Goal: Task Accomplishment & Management: Manage account settings

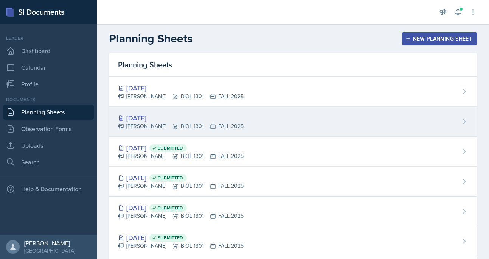
click at [157, 117] on div "[DATE]" at bounding box center [181, 118] width 126 height 10
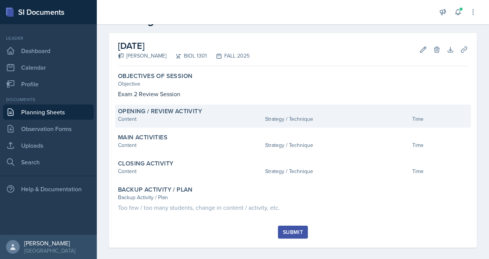
scroll to position [27, 0]
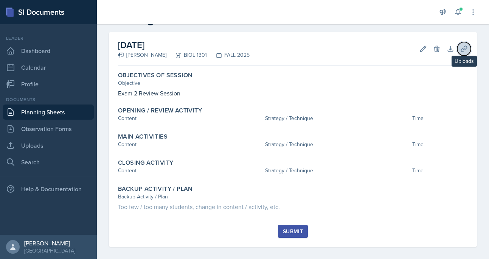
click at [461, 46] on icon at bounding box center [464, 49] width 8 height 8
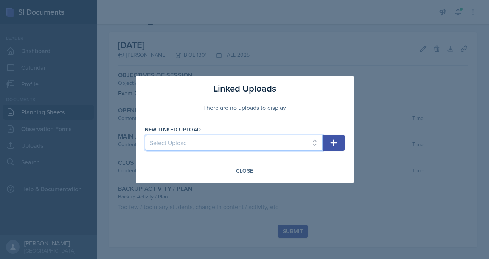
click at [312, 143] on select "Select Upload mod 1 reading quiz 1 pg 1 mod 1 reading quiz 1 pg 2 Reading Quiz …" at bounding box center [234, 143] width 178 height 16
select select "252f6f03-17e8-4715-8bb2-d6365d1e3218"
click at [145, 135] on select "Select Upload mod 1 reading quiz 1 pg 1 mod 1 reading quiz 1 pg 2 Reading Quiz …" at bounding box center [234, 143] width 178 height 16
click at [335, 143] on icon "button" at bounding box center [333, 142] width 9 height 9
select select
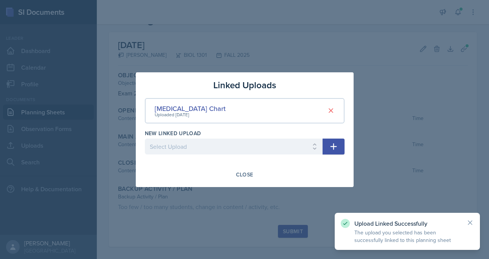
click at [322, 33] on div at bounding box center [244, 129] width 489 height 259
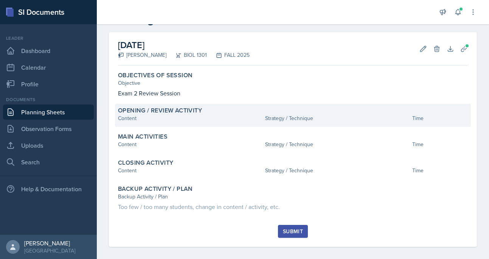
click at [252, 122] on div "Content" at bounding box center [190, 118] width 144 height 8
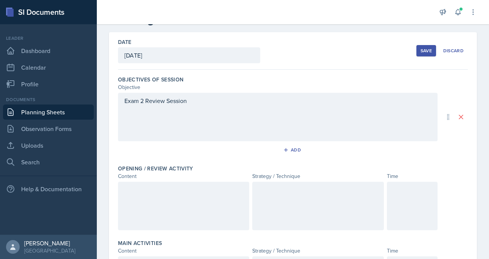
click at [265, 120] on div "Exam 2 Review Session" at bounding box center [278, 117] width 320 height 48
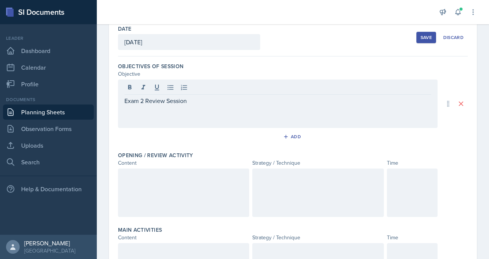
click at [218, 170] on div at bounding box center [183, 192] width 131 height 48
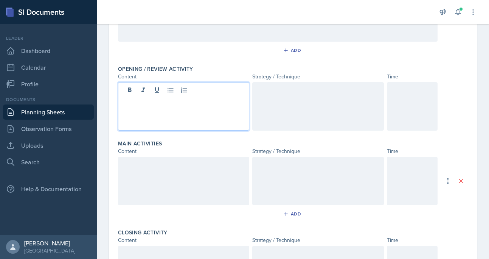
click at [414, 111] on div at bounding box center [412, 106] width 51 height 48
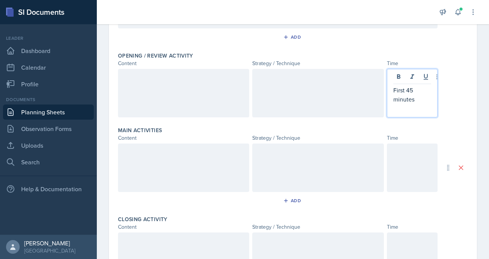
click at [410, 165] on div at bounding box center [412, 167] width 51 height 48
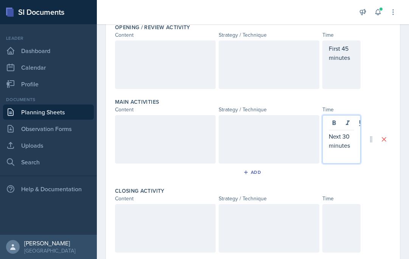
scroll to position [171, 0]
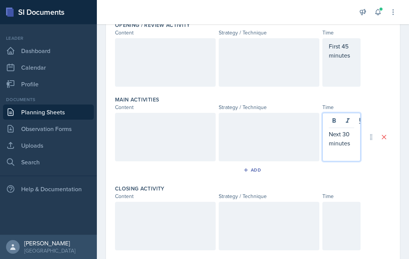
click at [336, 216] on div at bounding box center [341, 226] width 39 height 48
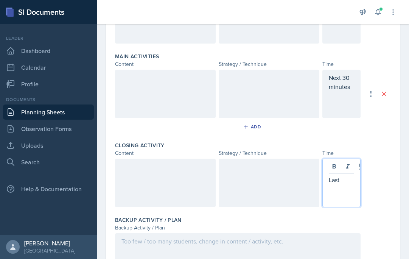
click at [161, 196] on div at bounding box center [165, 182] width 101 height 48
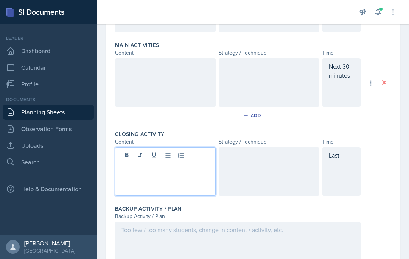
scroll to position [267, 0]
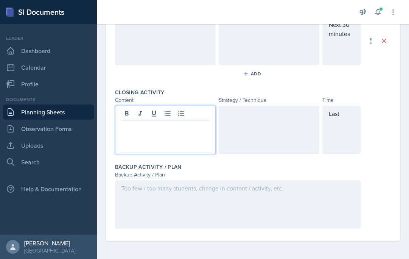
click at [343, 117] on div "Last" at bounding box center [341, 130] width 39 height 48
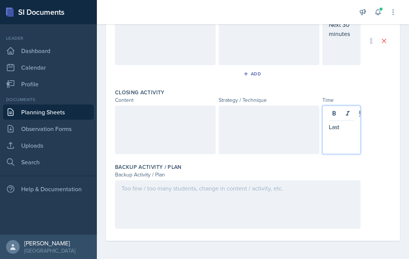
click at [343, 132] on div "Last" at bounding box center [341, 130] width 39 height 48
click at [343, 127] on p "Last" at bounding box center [342, 126] width 26 height 9
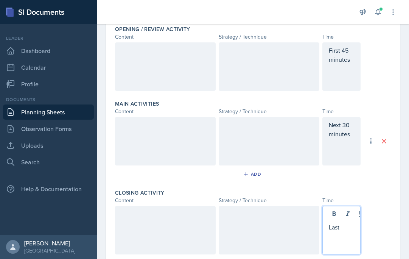
scroll to position [165, 0]
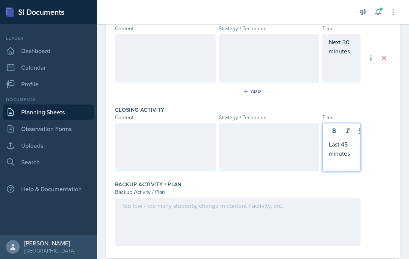
click at [153, 151] on div at bounding box center [165, 147] width 101 height 48
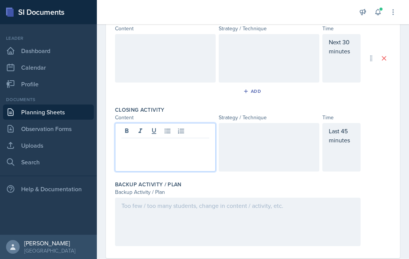
scroll to position [262, 0]
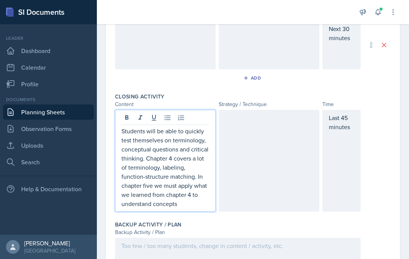
click at [253, 130] on div at bounding box center [269, 161] width 101 height 102
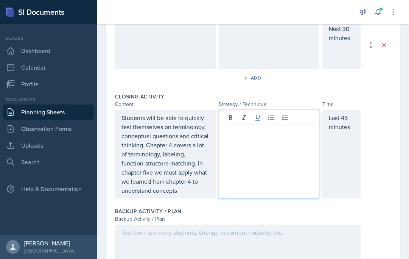
scroll to position [276, 0]
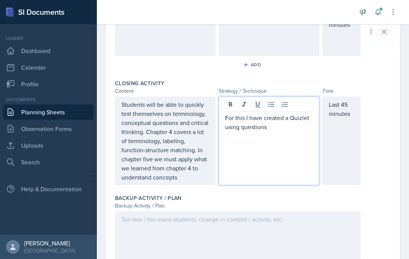
click at [186, 179] on p "Students will be able to quickly test themselves on terminology, conceptual que…" at bounding box center [165, 141] width 88 height 82
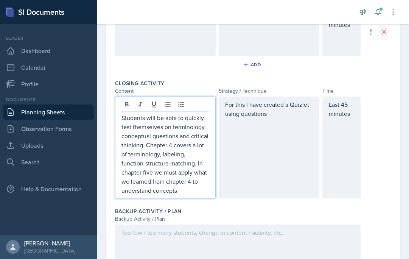
click at [149, 173] on p "Students will be able to quickly test themselves on terminology, conceptual que…" at bounding box center [165, 154] width 88 height 82
click at [272, 119] on div "For this I have created a Quizlet using questions" at bounding box center [269, 147] width 101 height 102
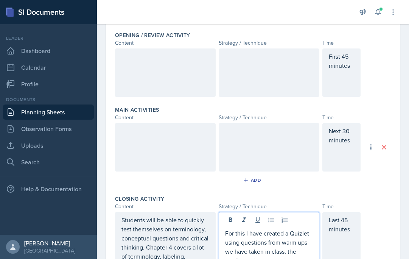
scroll to position [154, 0]
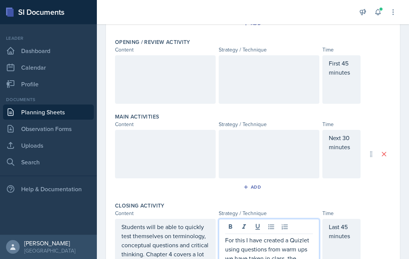
click at [164, 71] on div at bounding box center [165, 79] width 101 height 48
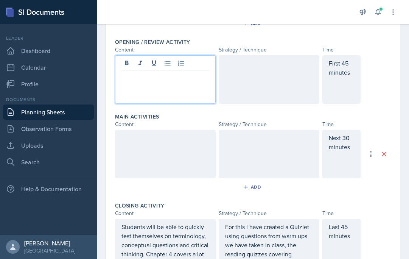
scroll to position [167, 0]
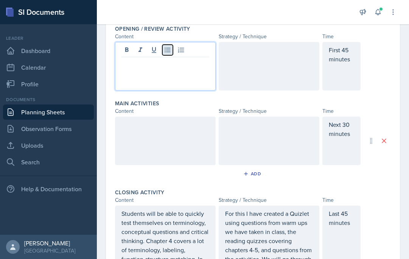
click at [166, 50] on icon at bounding box center [168, 50] width 6 height 5
click at [182, 63] on p "Reviewing structures of the cell membrane" at bounding box center [168, 68] width 82 height 18
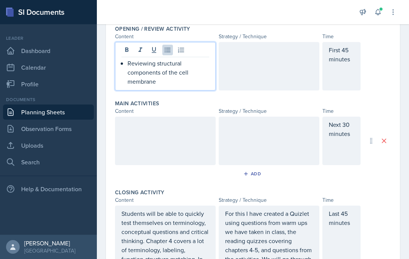
click at [177, 79] on p "Reviewing structural components of the cell membrane" at bounding box center [168, 72] width 82 height 27
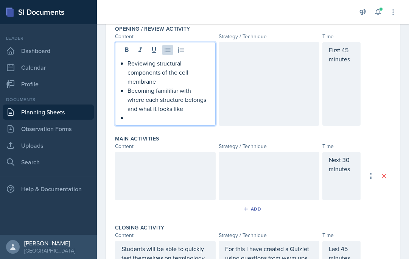
click at [167, 92] on p "Becoming famililiar with where each structure belongs and what it looks like" at bounding box center [168, 99] width 82 height 27
click at [173, 92] on p "Becoming famililiar with where each structure belongs and what it looks like" at bounding box center [168, 99] width 82 height 27
click at [172, 114] on p at bounding box center [168, 117] width 82 height 9
click at [249, 66] on div at bounding box center [269, 84] width 101 height 84
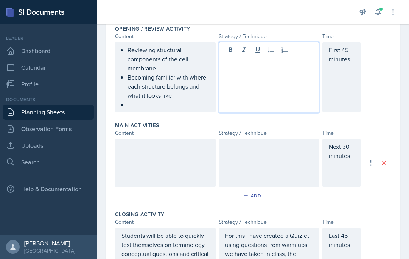
scroll to position [180, 0]
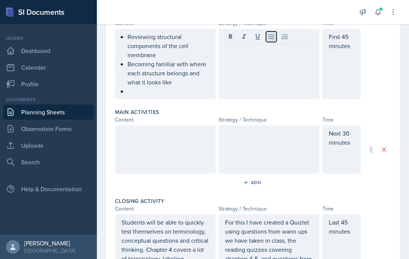
click at [270, 38] on icon at bounding box center [271, 36] width 6 height 5
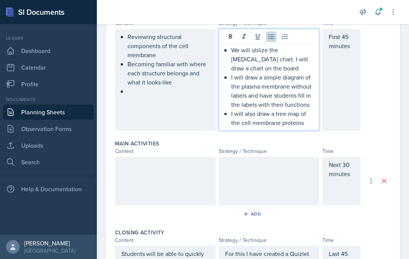
click at [279, 125] on p "I will also draw a tree map of the cell membrane proteins" at bounding box center [272, 118] width 82 height 18
click at [308, 123] on p "I will also draw a tree map of the cell membranes proteins" at bounding box center [272, 118] width 82 height 18
click at [283, 124] on p "I will also draw a tree map of the cell membranes proteins" at bounding box center [272, 118] width 82 height 18
click at [306, 124] on p "I will also draw a tree map of the cell membrane proteins" at bounding box center [272, 118] width 82 height 18
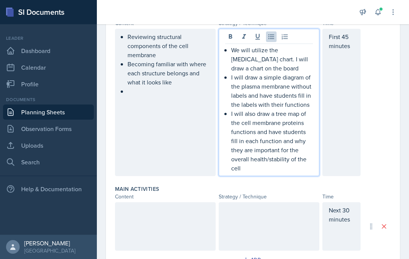
click at [275, 95] on p "I will draw a simple diagram of the plasma membrane without labels and have stu…" at bounding box center [272, 91] width 82 height 36
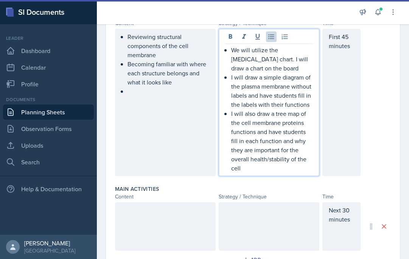
click at [281, 103] on p "I will draw a simple diagram of the plasma membrane without labels and have stu…" at bounding box center [272, 91] width 82 height 36
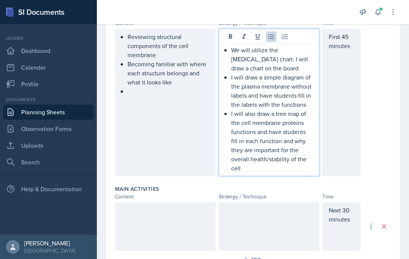
click at [304, 103] on p "I will draw a simple diagram of the plasma membrane without labels and have stu…" at bounding box center [272, 91] width 82 height 36
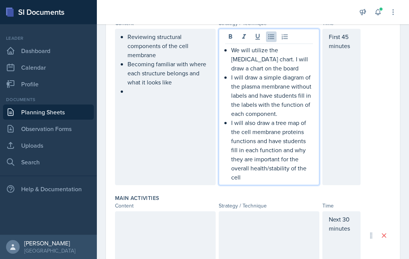
click at [264, 67] on p "We will utilize the [MEDICAL_DATA] chart. I will draw a chart on the board" at bounding box center [272, 58] width 82 height 27
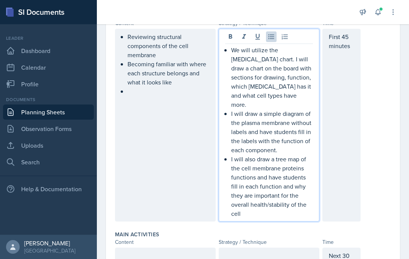
click at [166, 41] on div "Reviewing structural components of the cell membrane Becoming familiar with whe…" at bounding box center [165, 125] width 101 height 193
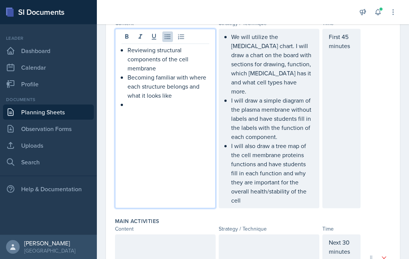
click at [160, 69] on p "Reviewing structural components of the cell membrane" at bounding box center [168, 58] width 82 height 27
click at [181, 97] on p "Becoming familiar with where each structure belongs and what it looks like" at bounding box center [168, 86] width 82 height 27
click at [171, 109] on div "Reviewing structural components of the cell membrane. Becoming familiar with wh…" at bounding box center [165, 118] width 101 height 179
click at [155, 113] on div "Reviewing structural components of the cell membrane. Becoming familiar with wh…" at bounding box center [165, 118] width 101 height 179
click at [143, 108] on p at bounding box center [168, 104] width 82 height 9
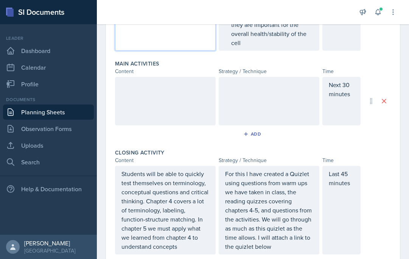
scroll to position [337, 0]
click at [169, 95] on div at bounding box center [165, 101] width 101 height 48
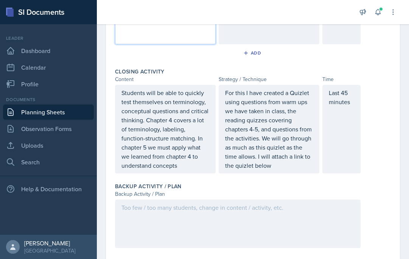
scroll to position [429, 0]
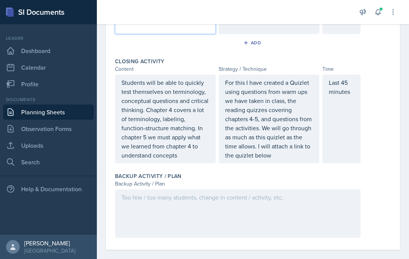
click at [226, 201] on div at bounding box center [237, 213] width 245 height 48
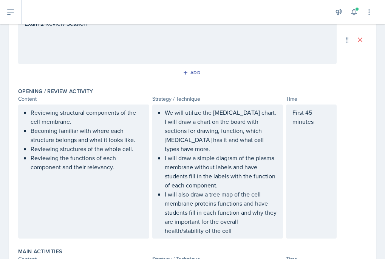
scroll to position [110, 0]
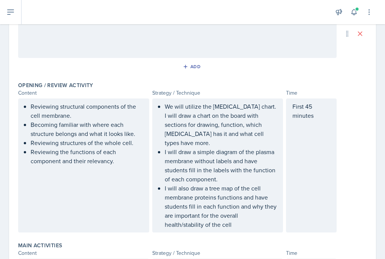
click at [229, 169] on p "I will draw a simple diagram of the plasma membrane without labels and have stu…" at bounding box center [221, 165] width 112 height 36
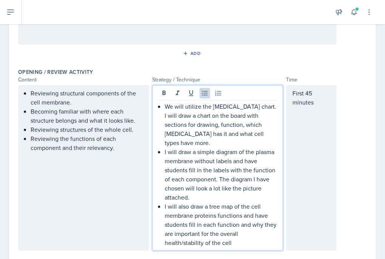
scroll to position [148, 0]
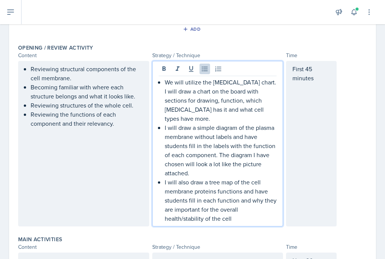
click at [239, 214] on div "We will utilize the [MEDICAL_DATA] chart. I will draw a chart on the board with…" at bounding box center [217, 143] width 131 height 165
click at [239, 210] on p "I will also draw a tree map of the cell membrane proteins functions and have st…" at bounding box center [221, 199] width 112 height 45
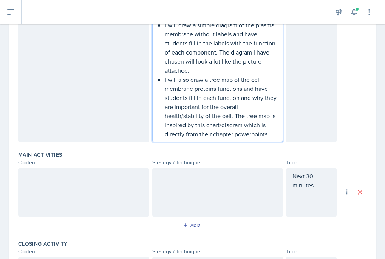
scroll to position [216, 0]
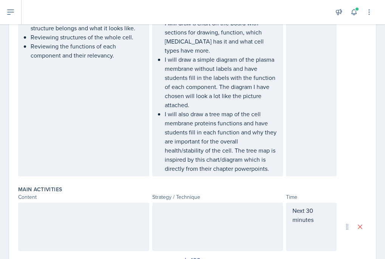
click at [74, 211] on div at bounding box center [83, 226] width 131 height 48
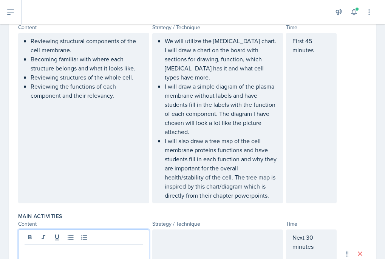
scroll to position [189, 0]
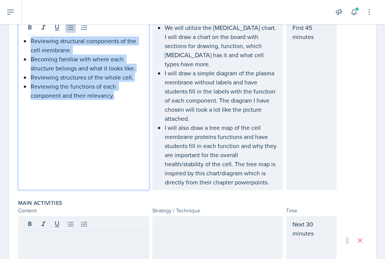
drag, startPoint x: 27, startPoint y: 38, endPoint x: 131, endPoint y: 98, distance: 120.1
click at [131, 98] on ul "Reviewing structural components of the cell membrane. Becoming familiar with wh…" at bounding box center [87, 68] width 112 height 64
click at [122, 92] on p "Reviewing the functions of each component and their relevancy." at bounding box center [87, 91] width 112 height 18
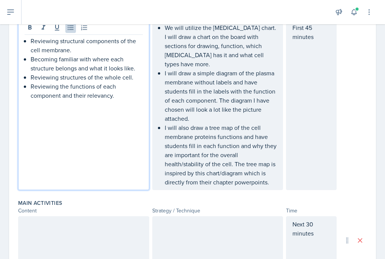
click at [48, 43] on p "Reviewing structural components of the cell membrane." at bounding box center [87, 45] width 112 height 18
click at [83, 78] on p "Reviewing structures of the whole cell." at bounding box center [87, 77] width 112 height 9
click at [42, 78] on p "Reviewing structures of the whole cell." at bounding box center [87, 77] width 112 height 9
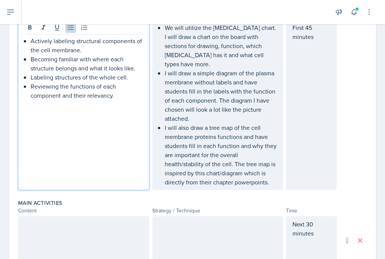
click at [48, 85] on p "Reviewing the functions of each component and their relevancy." at bounding box center [87, 91] width 112 height 18
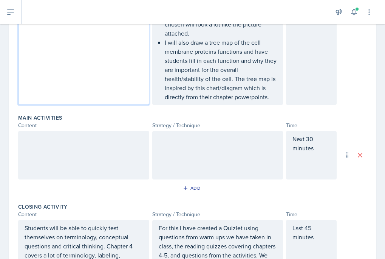
click at [80, 134] on p at bounding box center [84, 138] width 118 height 9
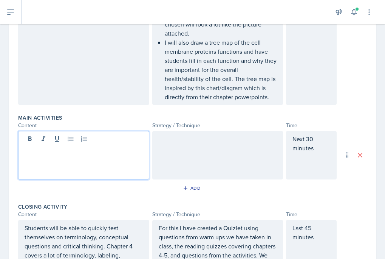
scroll to position [287, 0]
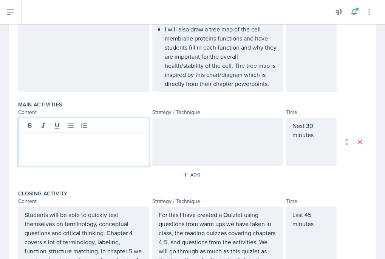
click at [80, 137] on div at bounding box center [83, 142] width 131 height 48
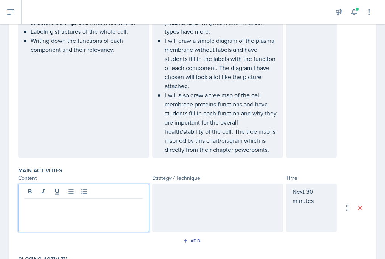
scroll to position [223, 0]
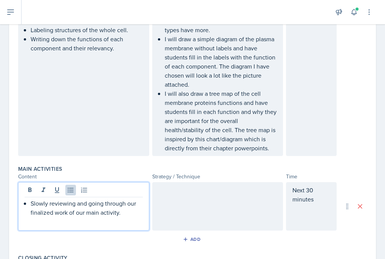
click at [135, 199] on p "Slowly reviewing and going through our finalized work of our main activity." at bounding box center [87, 208] width 112 height 18
click at [127, 208] on div "Slowly reviewing and going through the finalized work of our main activity." at bounding box center [83, 206] width 131 height 48
click at [124, 206] on p "Slowly reviewing and going through the finalized work of our main activity." at bounding box center [87, 208] width 112 height 18
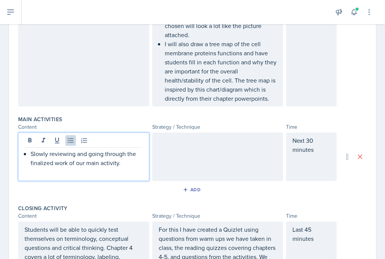
scroll to position [276, 0]
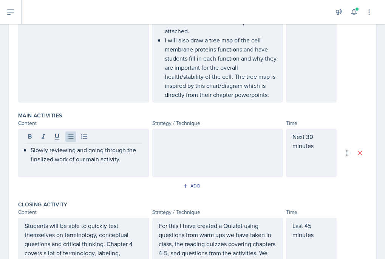
click at [191, 143] on div at bounding box center [217, 153] width 131 height 48
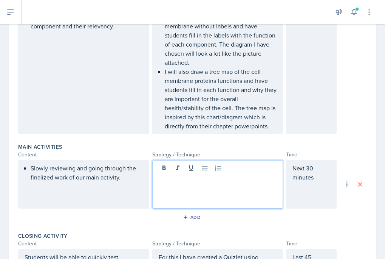
scroll to position [238, 0]
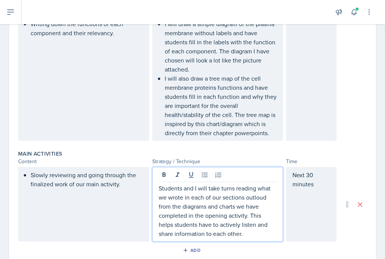
click at [256, 188] on p "Students and I will take turns reading what we wrote in each of our sections ou…" at bounding box center [218, 210] width 118 height 54
click at [255, 190] on p "Students and I will take turns reading what we wrote in each of our sections ou…" at bounding box center [218, 210] width 118 height 54
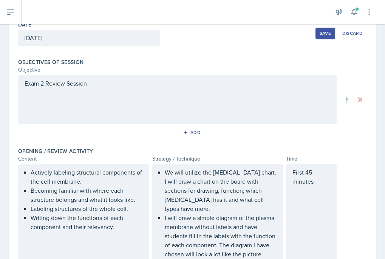
scroll to position [0, 0]
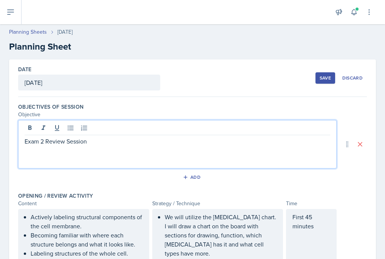
click at [141, 130] on div "Exam 2 Review Session" at bounding box center [177, 144] width 319 height 48
click at [137, 152] on div "Exam 2 Review Session" at bounding box center [177, 144] width 319 height 48
click at [322, 79] on div "Save" at bounding box center [325, 78] width 11 height 6
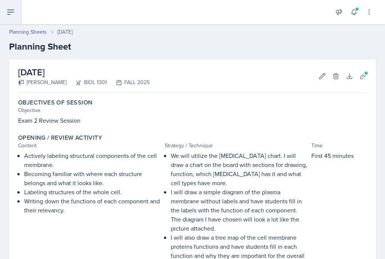
click at [17, 14] on button at bounding box center [11, 12] width 22 height 24
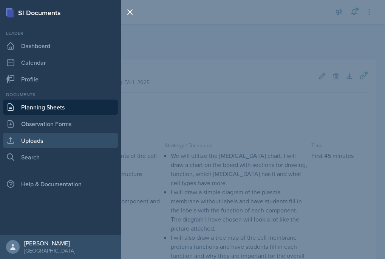
click at [48, 137] on link "Uploads" at bounding box center [60, 140] width 115 height 15
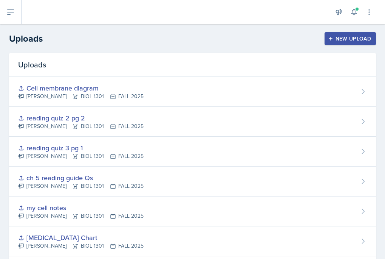
click at [343, 39] on div "New Upload" at bounding box center [351, 39] width 42 height 6
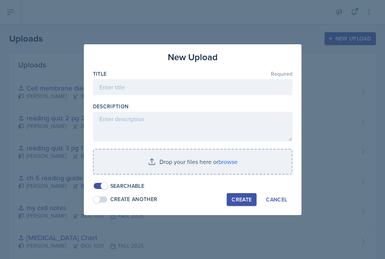
click at [224, 76] on div "Title Required" at bounding box center [193, 74] width 200 height 8
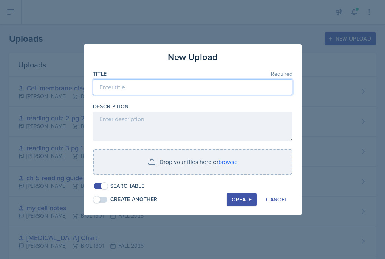
click at [224, 81] on input at bounding box center [193, 87] width 200 height 16
type input "cell membrane structure diagram"
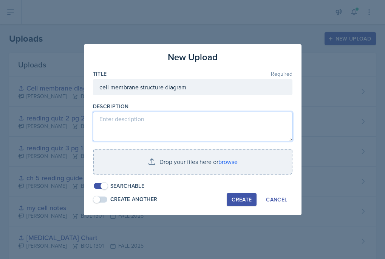
click at [219, 123] on textarea at bounding box center [193, 127] width 200 height 30
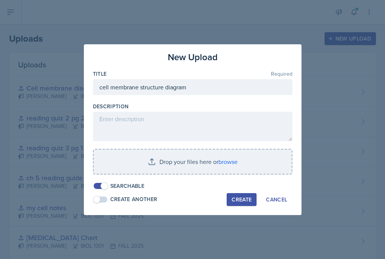
click at [237, 202] on div "Create" at bounding box center [242, 199] width 20 height 6
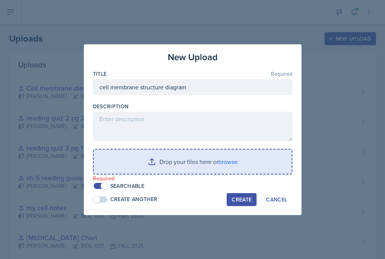
click at [226, 159] on input "file" at bounding box center [193, 161] width 198 height 24
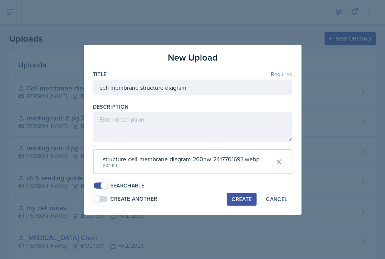
click at [241, 201] on div "Create" at bounding box center [242, 199] width 20 height 6
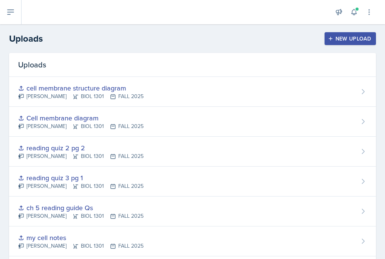
click at [350, 42] on button "New Upload" at bounding box center [351, 38] width 52 height 13
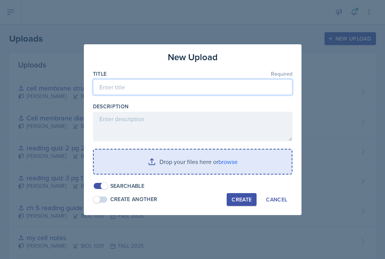
click at [193, 83] on input at bounding box center [193, 87] width 200 height 16
type input "P"
type input "Cell membrane proteins and their functions"
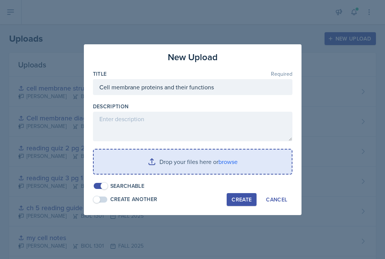
click at [179, 104] on div "Description" at bounding box center [193, 106] width 200 height 8
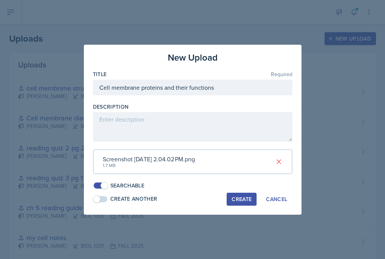
click at [233, 200] on div "Create" at bounding box center [242, 199] width 20 height 6
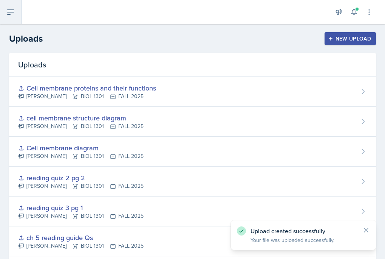
click at [9, 16] on icon at bounding box center [10, 12] width 9 height 9
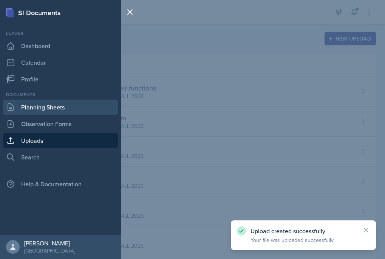
click at [40, 107] on link "Planning Sheets" at bounding box center [60, 106] width 115 height 15
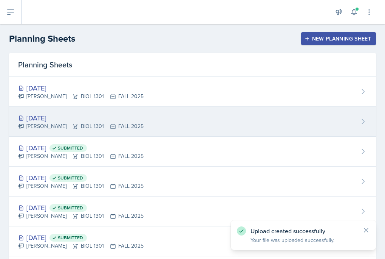
click at [62, 117] on div "[DATE]" at bounding box center [81, 118] width 126 height 10
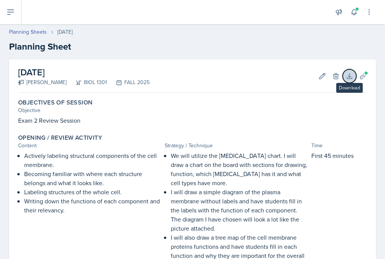
click at [349, 82] on button "Download" at bounding box center [350, 76] width 14 height 14
click at [365, 72] on span at bounding box center [366, 73] width 5 height 5
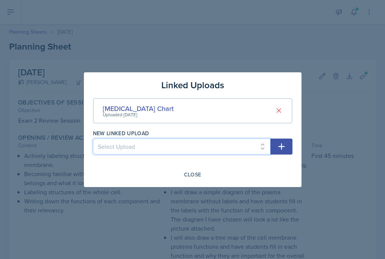
click at [231, 148] on select "Select Upload mod 1 reading quiz 1 pg 1 mod 1 reading quiz 1 pg 2 Reading Quiz …" at bounding box center [182, 146] width 178 height 16
select select "a12667fc-0ec3-4e6d-996b-e2c3143c2540"
click at [93, 138] on select "Select Upload mod 1 reading quiz 1 pg 1 mod 1 reading quiz 1 pg 2 Reading Quiz …" at bounding box center [182, 146] width 178 height 16
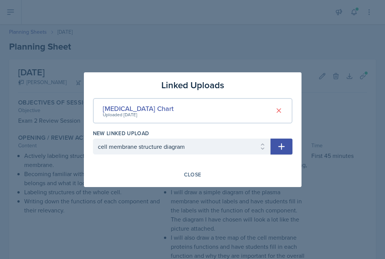
click at [280, 145] on icon "button" at bounding box center [281, 146] width 9 height 9
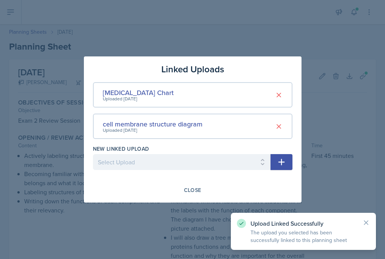
click at [281, 162] on icon "button" at bounding box center [281, 162] width 6 height 6
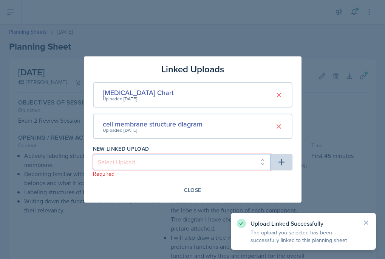
click at [264, 161] on select "Select Upload mod 1 reading quiz 1 pg 1 mod 1 reading quiz 1 pg 2 Reading Quiz …" at bounding box center [182, 162] width 178 height 16
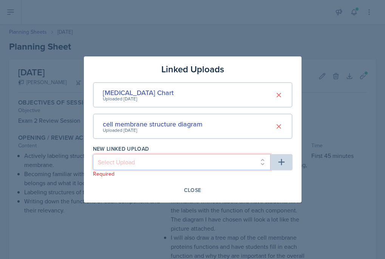
select select "a8bf2d5e-d551-4272-b016-51ebab741fa6"
click at [93, 154] on select "Select Upload mod 1 reading quiz 1 pg 1 mod 1 reading quiz 1 pg 2 Reading Quiz …" at bounding box center [182, 162] width 178 height 16
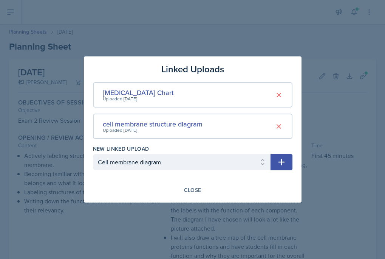
click at [283, 163] on icon "button" at bounding box center [281, 161] width 9 height 9
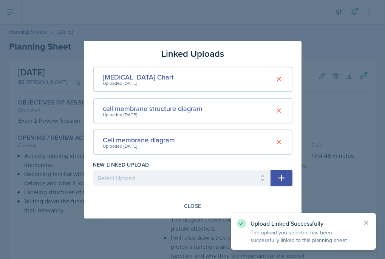
click at [283, 174] on icon "button" at bounding box center [281, 177] width 9 height 9
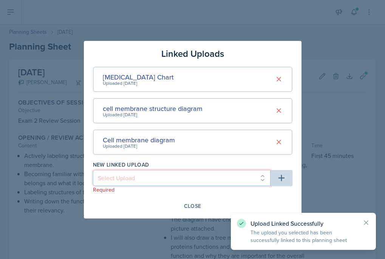
click at [261, 180] on select "Select Upload mod 1 reading quiz 1 pg 1 mod 1 reading quiz 1 pg 2 Reading Quiz …" at bounding box center [182, 178] width 178 height 16
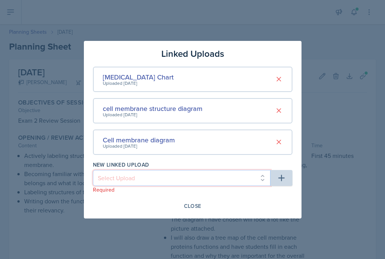
select select "4db60d5f-573f-4056-8e3e-e95a52156981"
click at [93, 170] on select "Select Upload mod 1 reading quiz 1 pg 1 mod 1 reading quiz 1 pg 2 Reading Quiz …" at bounding box center [182, 178] width 178 height 16
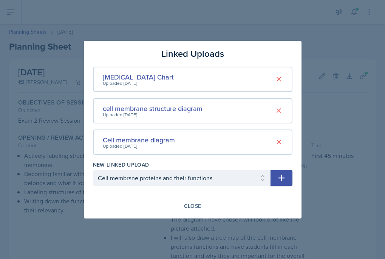
click at [278, 178] on icon "button" at bounding box center [281, 177] width 9 height 9
select select
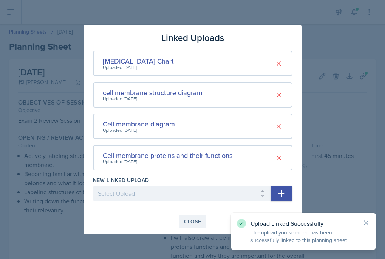
click at [193, 219] on div "Close" at bounding box center [192, 221] width 17 height 6
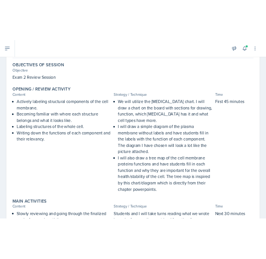
scroll to position [48, 0]
